Goal: Find specific page/section: Find specific page/section

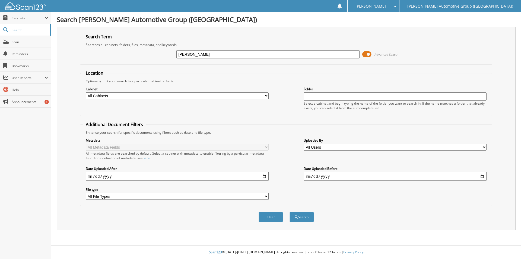
type input "[PERSON_NAME]"
click at [290, 212] on button "Search" at bounding box center [302, 217] width 24 height 10
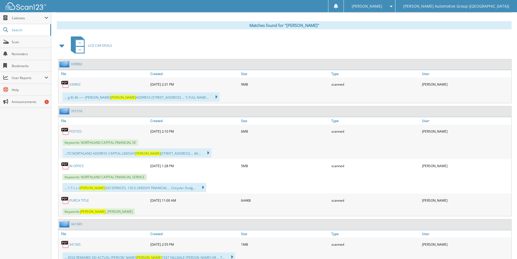
scroll to position [217, 0]
click at [80, 112] on link "351516" at bounding box center [76, 110] width 11 height 5
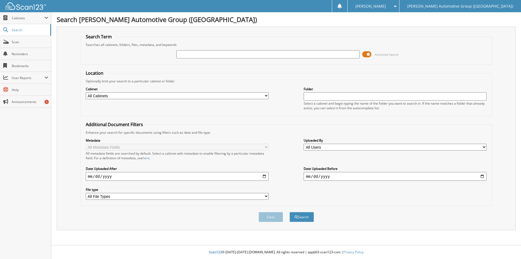
click at [252, 54] on input "text" at bounding box center [267, 54] width 183 height 8
type input "PG556564"
click at [304, 221] on button "Search" at bounding box center [302, 217] width 24 height 10
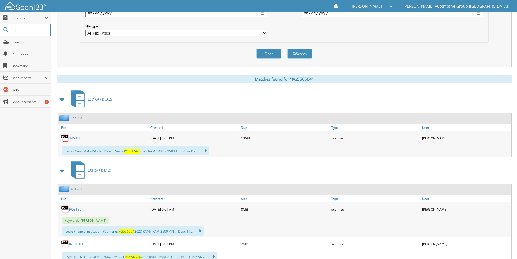
scroll to position [217, 0]
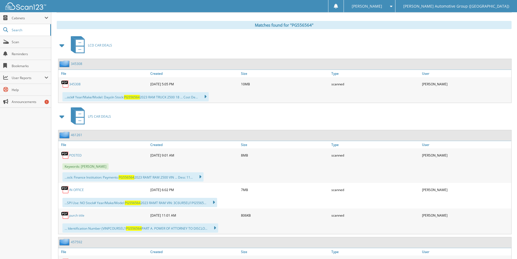
click at [78, 136] on link "461261" at bounding box center [76, 134] width 11 height 5
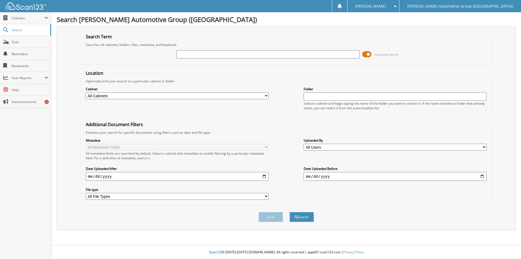
click at [197, 48] on div "Advanced Search" at bounding box center [286, 54] width 407 height 15
click at [198, 52] on input "text" at bounding box center [267, 54] width 183 height 8
paste input "462483"
type input "462483"
click at [299, 217] on button "Search" at bounding box center [302, 217] width 24 height 10
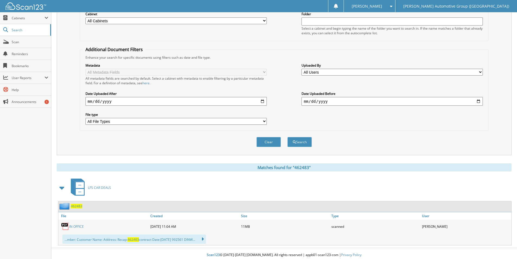
scroll to position [78, 0]
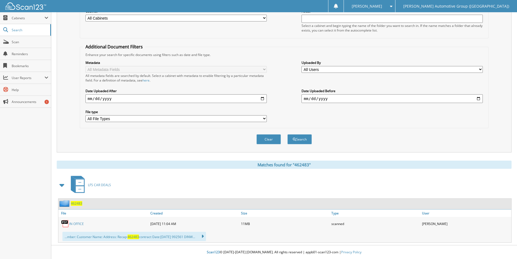
click at [79, 204] on span "462483" at bounding box center [76, 203] width 11 height 5
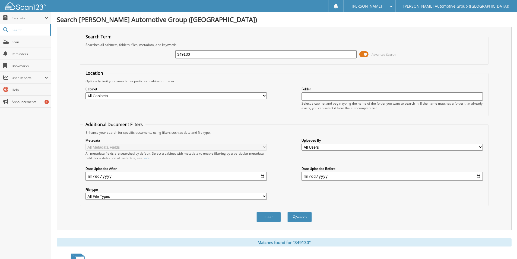
drag, startPoint x: 197, startPoint y: 54, endPoint x: 152, endPoint y: 59, distance: 46.1
click at [152, 59] on div "349130 Advanced Search" at bounding box center [284, 54] width 403 height 15
type input "GR111214"
click at [288, 212] on button "Search" at bounding box center [300, 217] width 24 height 10
drag, startPoint x: 157, startPoint y: 55, endPoint x: 146, endPoint y: 57, distance: 11.6
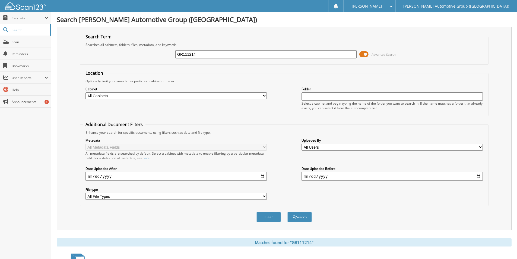
click at [146, 57] on div "GR111214 Advanced Search" at bounding box center [284, 54] width 403 height 15
paste input "459611"
type input "459611"
click at [296, 216] on button "Search" at bounding box center [300, 217] width 24 height 10
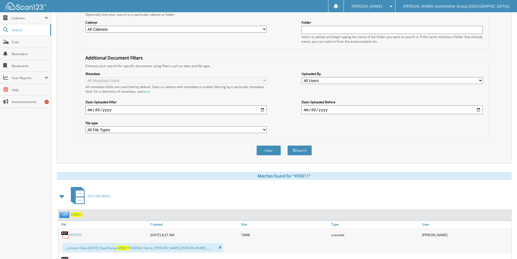
scroll to position [103, 0]
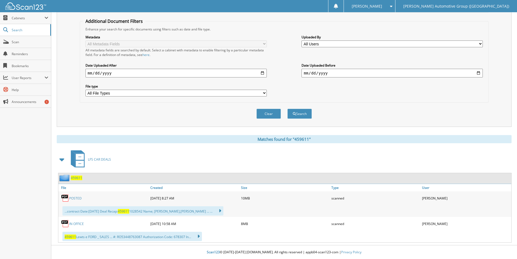
click at [73, 178] on span "459611" at bounding box center [76, 177] width 11 height 5
